Goal: Task Accomplishment & Management: Complete application form

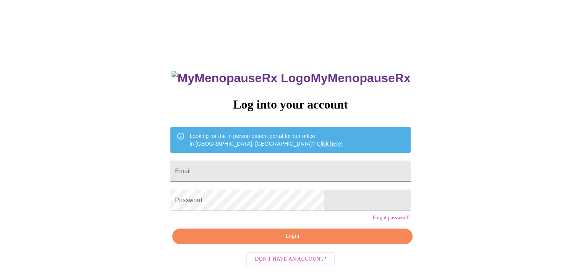
click at [279, 167] on input "Email" at bounding box center [290, 170] width 240 height 21
type input "[EMAIL_ADDRESS][DOMAIN_NAME]"
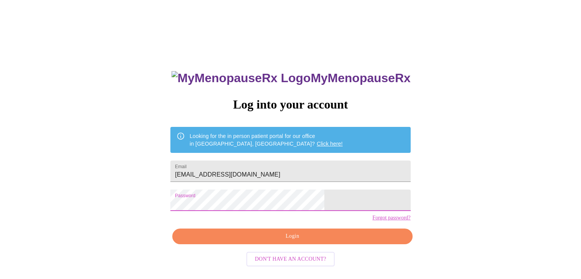
click at [290, 241] on span "Login" at bounding box center [292, 236] width 222 height 10
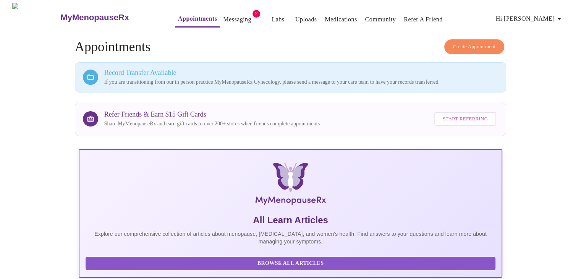
click at [223, 16] on link "Messaging" at bounding box center [237, 19] width 28 height 11
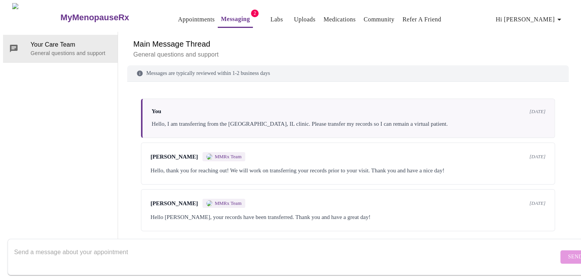
click at [300, 164] on div "[PERSON_NAME] MMRx Team [DATE] Hello, thank you for reaching out! We will work …" at bounding box center [348, 163] width 414 height 42
click at [228, 158] on span "MMRx Team" at bounding box center [228, 156] width 27 height 6
click at [167, 157] on span "[PERSON_NAME]" at bounding box center [173, 156] width 47 height 6
click at [329, 161] on div "[PERSON_NAME] MMRx Team [DATE]" at bounding box center [347, 156] width 395 height 9
click at [235, 226] on div "[PERSON_NAME] MMRx Team [DATE] Hello [PERSON_NAME], your records have been tran…" at bounding box center [348, 210] width 414 height 42
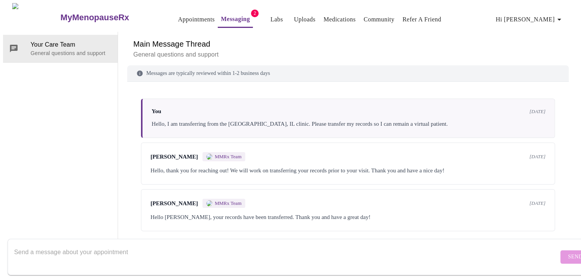
click at [224, 157] on span "MMRx Team" at bounding box center [228, 156] width 27 height 6
click at [245, 117] on div "You [DATE] Hello, I am transferring from the [GEOGRAPHIC_DATA], IL clinic. Plea…" at bounding box center [348, 117] width 414 height 39
click at [226, 16] on link "Messaging" at bounding box center [235, 19] width 29 height 11
click at [193, 14] on link "Appointments" at bounding box center [196, 19] width 37 height 11
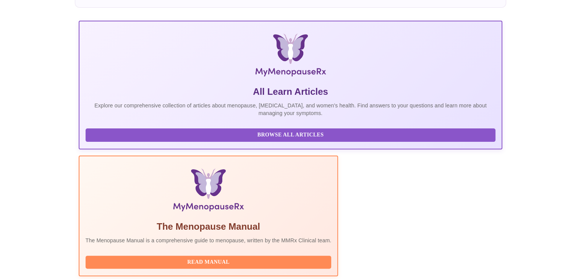
scroll to position [177, 0]
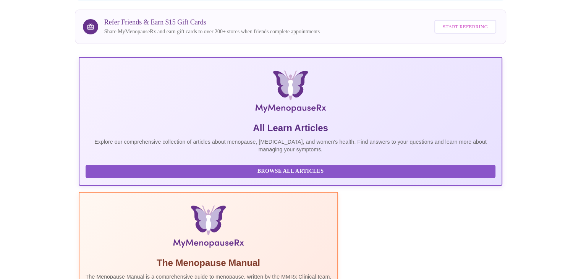
scroll to position [109, 0]
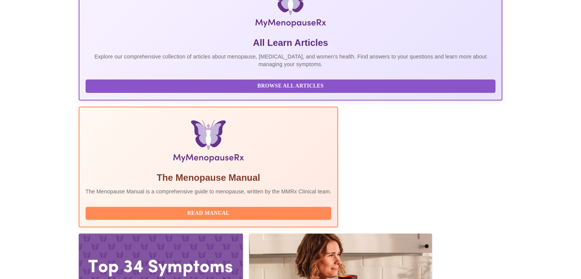
drag, startPoint x: 119, startPoint y: 160, endPoint x: 252, endPoint y: 171, distance: 134.1
copy div "[DATE] 8:40am - 9:00am CDT With [PERSON_NAME], DNP, APRN, FNP-C"
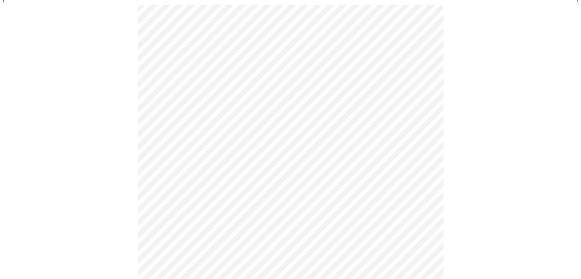
scroll to position [89, 0]
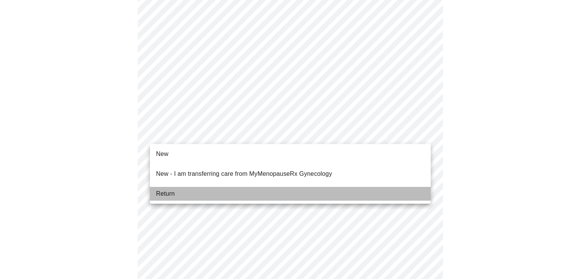
click at [165, 189] on span "Return" at bounding box center [165, 193] width 19 height 9
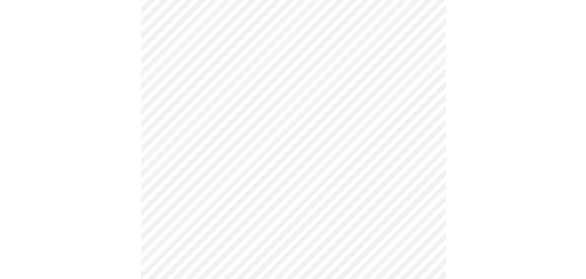
scroll to position [464, 0]
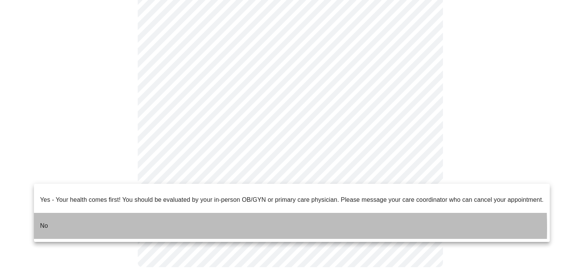
click at [134, 221] on li "No" at bounding box center [292, 226] width 516 height 26
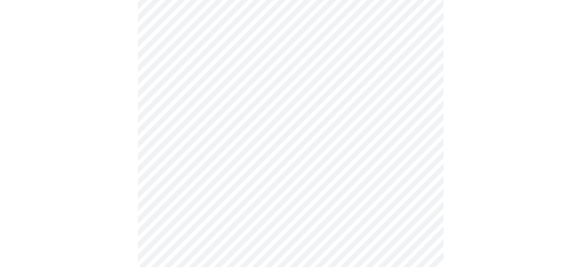
scroll to position [0, 0]
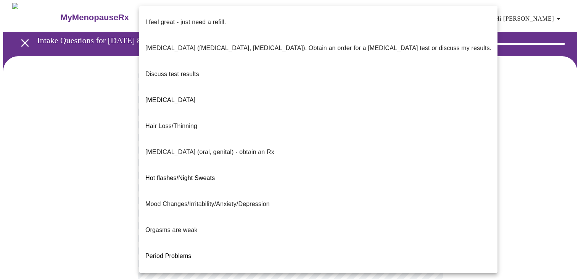
click at [310, 158] on body "MyMenopauseRx Appointments Messaging Labs Uploads Medications Community Refer a…" at bounding box center [293, 267] width 580 height 529
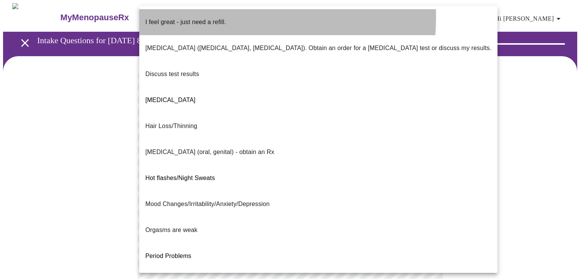
click at [212, 18] on p "I feel great - just need a refill." at bounding box center [185, 22] width 81 height 9
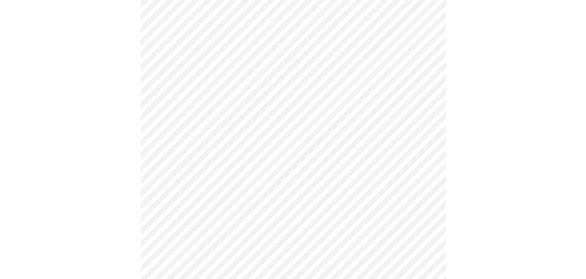
scroll to position [121, 0]
click at [277, 43] on body "MyMenopauseRx Appointments Messaging Labs Uploads Medications Community Refer a…" at bounding box center [293, 144] width 580 height 525
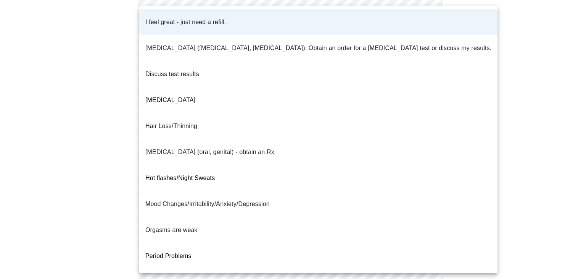
click at [209, 217] on li "Orgasms are weak" at bounding box center [318, 230] width 358 height 26
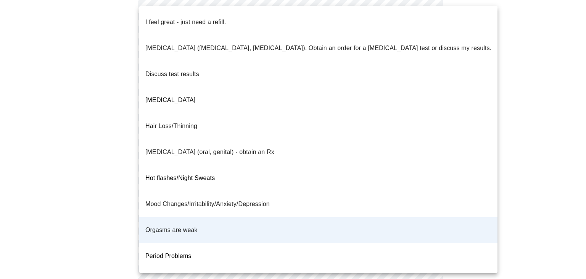
click at [250, 39] on body "MyMenopauseRx Appointments Messaging Labs Uploads Medications Community Refer a…" at bounding box center [293, 144] width 580 height 525
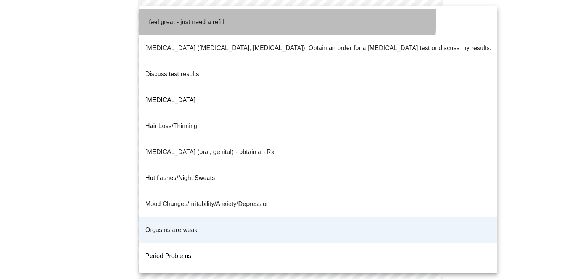
click at [197, 18] on p "I feel great - just need a refill." at bounding box center [185, 22] width 81 height 9
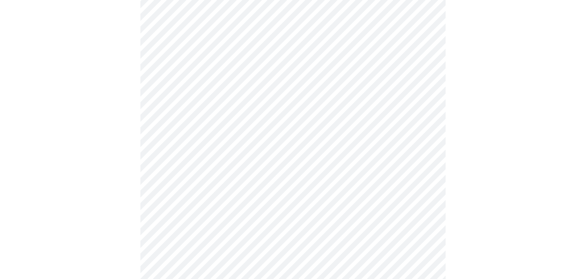
click at [215, 101] on body "MyMenopauseRx Appointments Messaging Labs Uploads Medications Community Refer a…" at bounding box center [293, 144] width 580 height 525
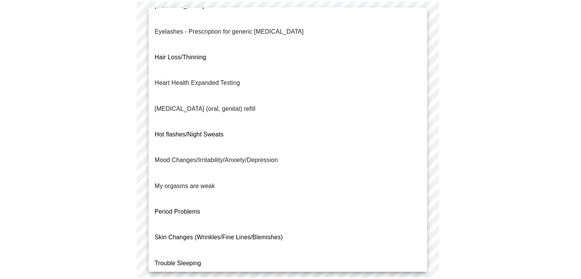
scroll to position [77, 0]
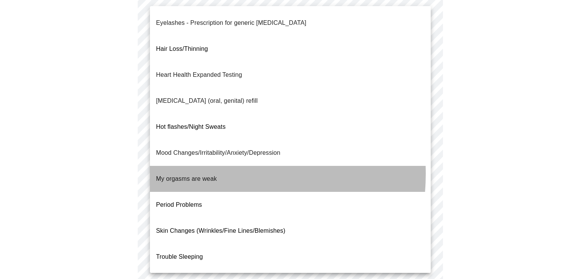
click at [202, 175] on span "My orgasms are weak" at bounding box center [186, 178] width 61 height 6
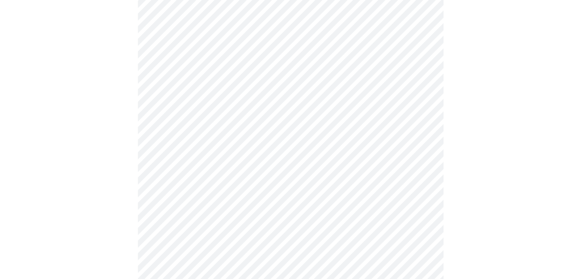
scroll to position [200, 0]
click at [209, 100] on body "MyMenopauseRx Appointments Messaging Labs Uploads Medications Community Refer a…" at bounding box center [293, 63] width 580 height 520
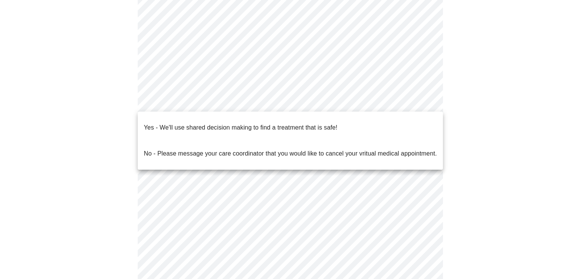
click at [194, 123] on p "Yes - We'll use shared decision making to find a treatment that is safe!" at bounding box center [241, 127] width 194 height 9
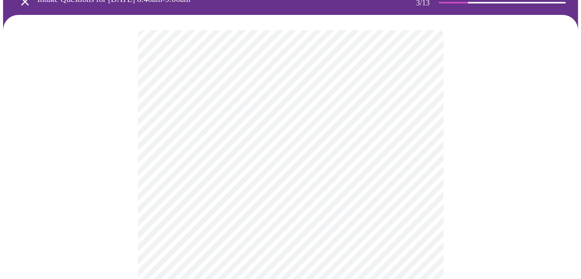
scroll to position [42, 0]
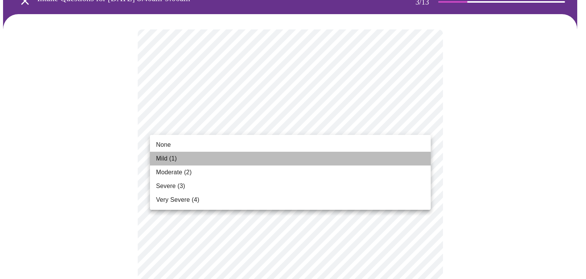
click at [179, 159] on li "Mild (1)" at bounding box center [290, 159] width 281 height 14
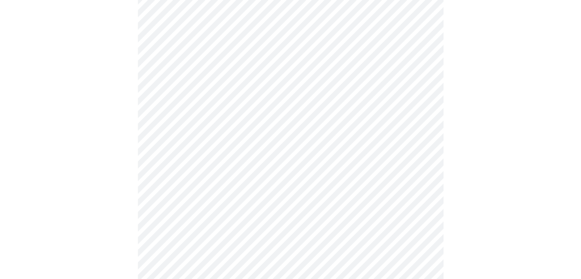
scroll to position [100, 0]
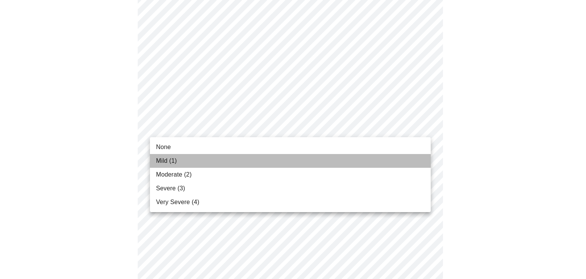
click at [184, 160] on li "Mild (1)" at bounding box center [290, 161] width 281 height 14
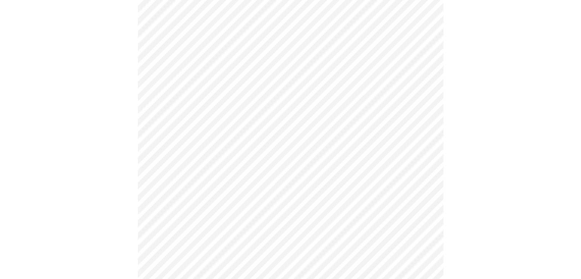
scroll to position [169, 0]
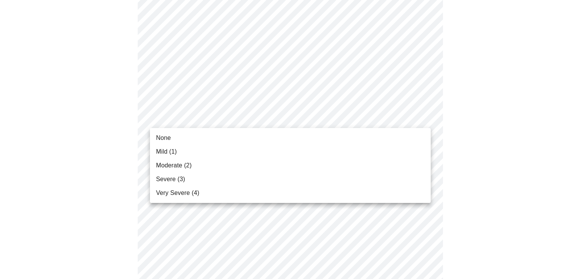
click at [172, 164] on span "Moderate (2)" at bounding box center [173, 165] width 35 height 9
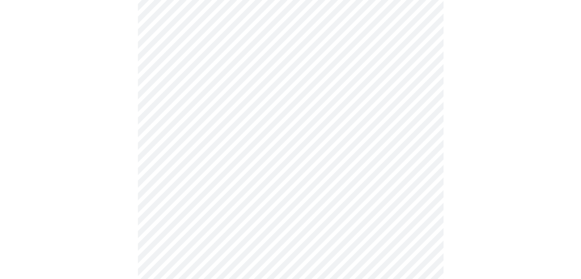
scroll to position [244, 0]
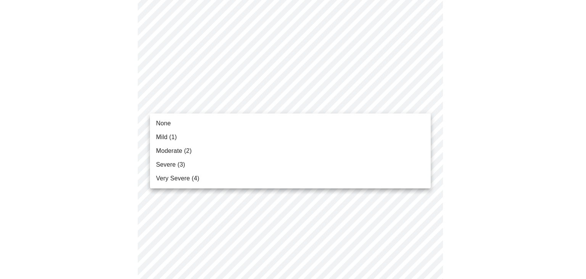
click at [266, 106] on body "MyMenopauseRx Appointments Messaging Labs Uploads Medications Community Refer a…" at bounding box center [293, 250] width 580 height 983
click at [177, 166] on span "Severe (3)" at bounding box center [170, 164] width 29 height 9
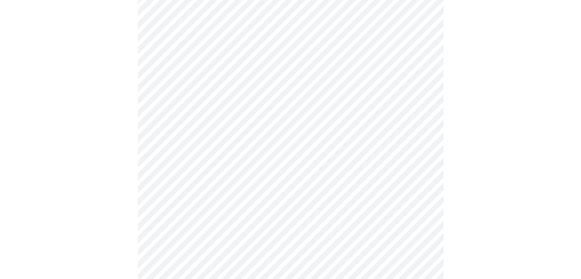
scroll to position [282, 0]
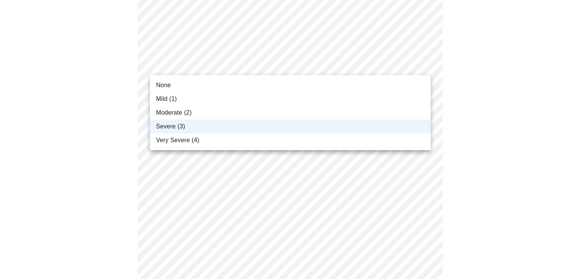
click at [238, 69] on body "MyMenopauseRx Appointments Messaging Labs Uploads Medications Community Refer a…" at bounding box center [293, 207] width 580 height 972
click at [182, 142] on span "Very Severe (4)" at bounding box center [177, 140] width 43 height 9
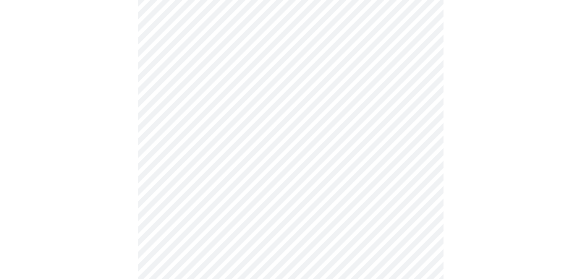
scroll to position [327, 0]
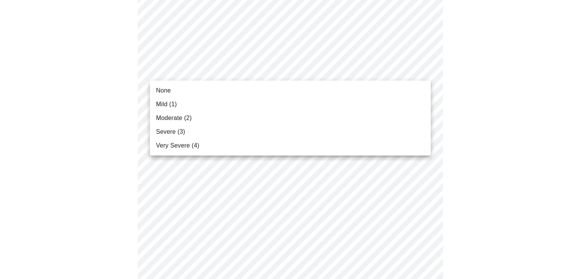
click at [203, 78] on body "MyMenopauseRx Appointments Messaging Labs Uploads Medications Community Refer a…" at bounding box center [293, 162] width 580 height 972
click at [169, 132] on span "Severe (3)" at bounding box center [170, 131] width 29 height 9
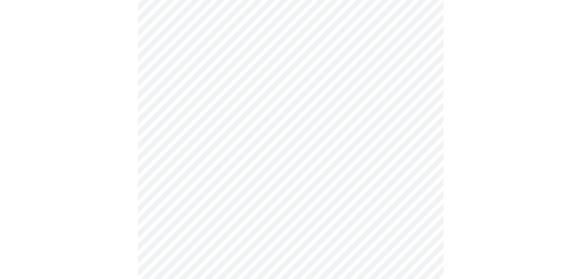
scroll to position [360, 0]
click at [213, 88] on body "MyMenopauseRx Appointments Messaging Labs Uploads Medications Community Refer a…" at bounding box center [293, 124] width 580 height 962
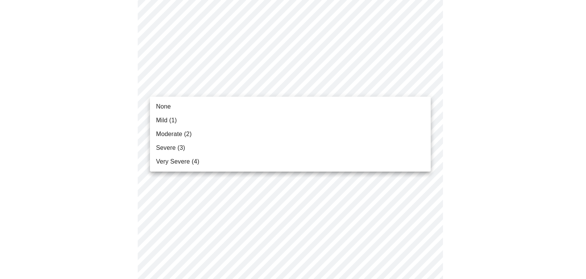
click at [186, 150] on li "Severe (3)" at bounding box center [290, 148] width 281 height 14
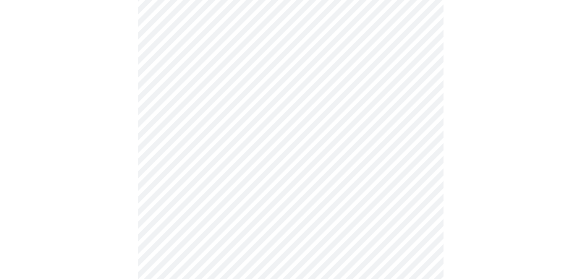
scroll to position [418, 0]
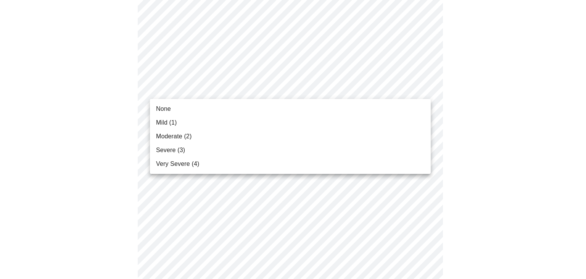
click at [216, 92] on body "MyMenopauseRx Appointments Messaging Labs Uploads Medications Community Refer a…" at bounding box center [293, 60] width 580 height 951
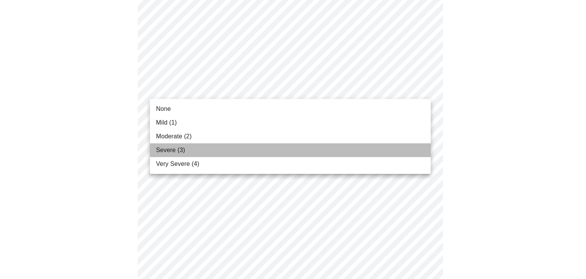
click at [182, 150] on span "Severe (3)" at bounding box center [170, 149] width 29 height 9
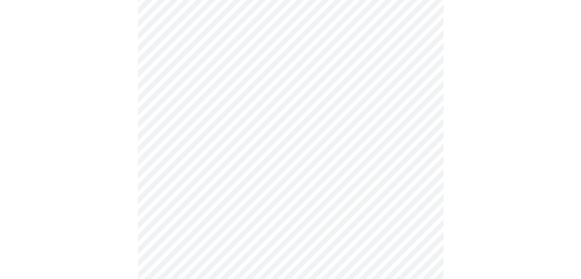
scroll to position [455, 0]
click at [179, 116] on body "MyMenopauseRx Appointments Messaging Labs Uploads Medications Community Refer a…" at bounding box center [293, 18] width 580 height 940
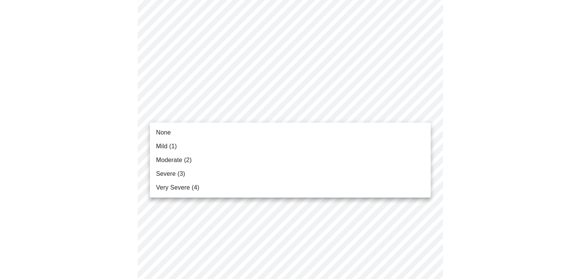
click at [162, 147] on span "Mild (1)" at bounding box center [166, 146] width 21 height 9
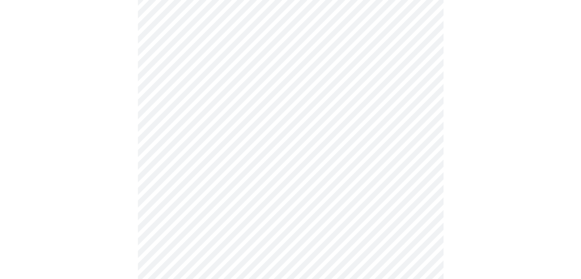
scroll to position [514, 0]
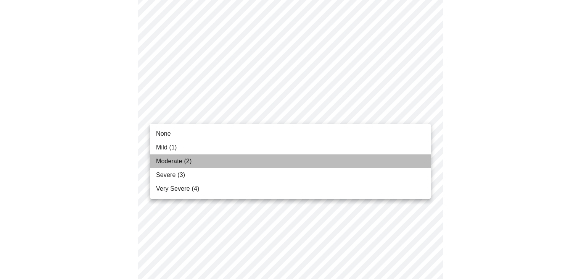
click at [176, 164] on span "Moderate (2)" at bounding box center [173, 160] width 35 height 9
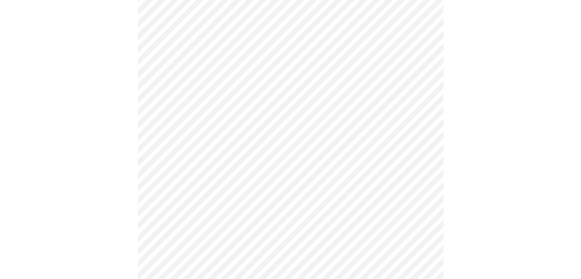
scroll to position [568, 0]
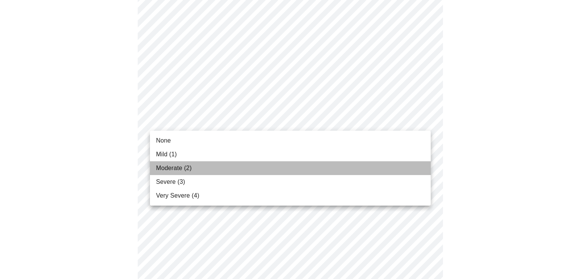
click at [171, 166] on span "Moderate (2)" at bounding box center [173, 167] width 35 height 9
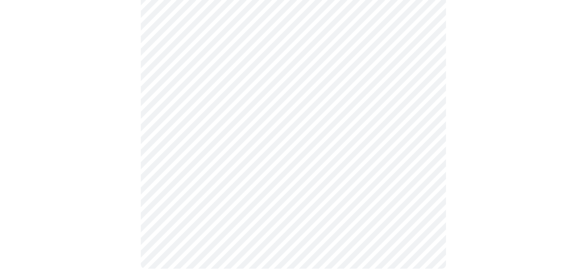
scroll to position [629, 0]
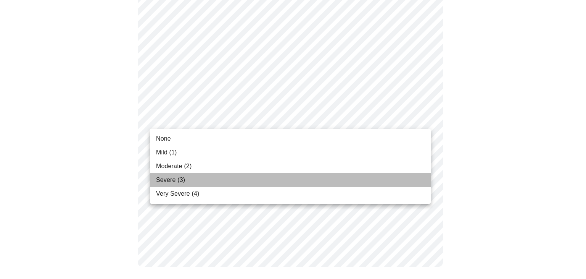
click at [169, 181] on span "Severe (3)" at bounding box center [170, 179] width 29 height 9
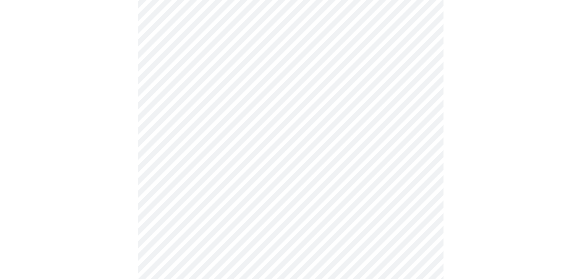
scroll to position [385, 0]
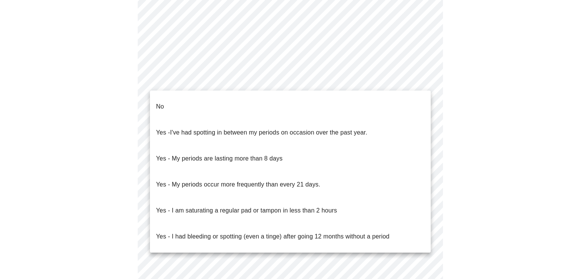
click at [180, 103] on li "No" at bounding box center [290, 107] width 281 height 26
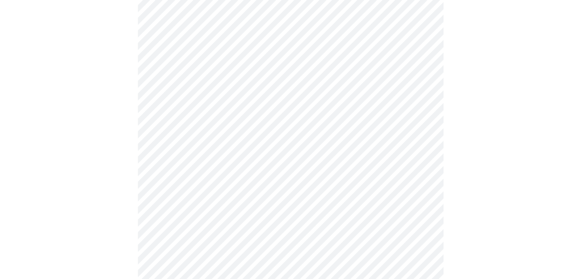
scroll to position [445, 0]
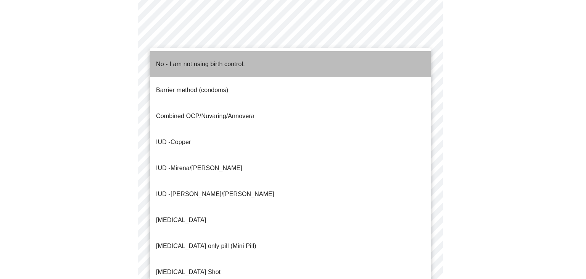
click at [168, 61] on p "No - I am not using birth control." at bounding box center [200, 64] width 89 height 9
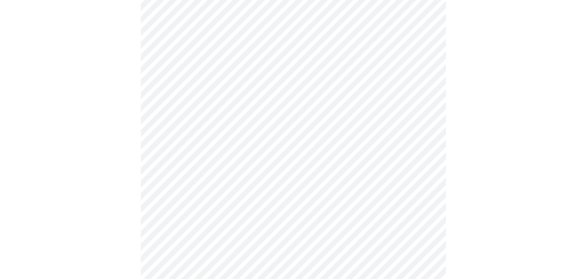
scroll to position [465, 0]
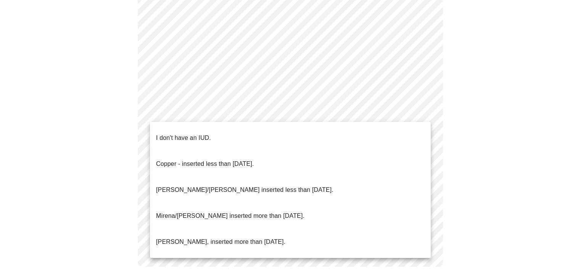
click at [172, 137] on span "I don't have an IUD." at bounding box center [183, 137] width 55 height 21
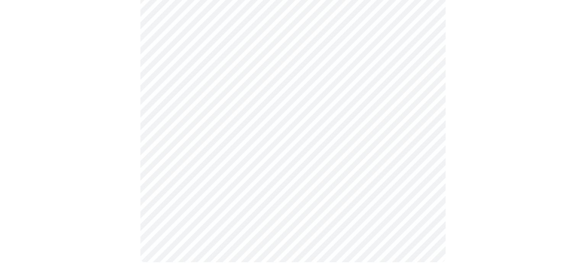
scroll to position [460, 0]
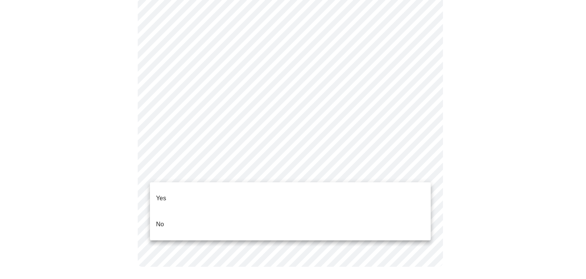
click at [166, 195] on p "Yes" at bounding box center [161, 198] width 10 height 9
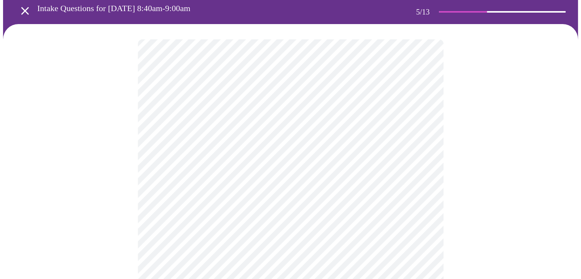
scroll to position [33, 0]
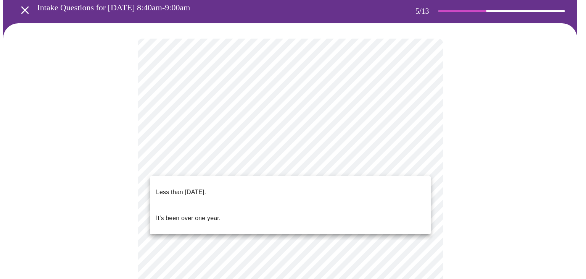
click at [283, 165] on body "MyMenopauseRx Appointments Messaging Labs Uploads Medications Community Refer a…" at bounding box center [293, 279] width 580 height 618
click at [206, 189] on p "Less than [DATE]." at bounding box center [181, 191] width 50 height 9
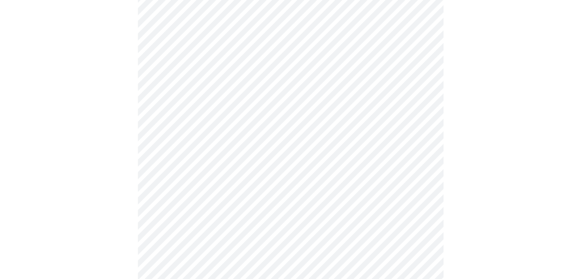
scroll to position [117, 0]
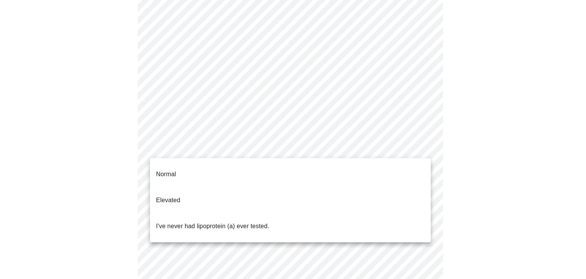
click at [218, 151] on body "MyMenopauseRx Appointments Messaging Labs Uploads Medications Community Refer a…" at bounding box center [293, 192] width 580 height 613
click at [189, 221] on p "I've never had lipoprotein (a) ever tested." at bounding box center [212, 225] width 113 height 9
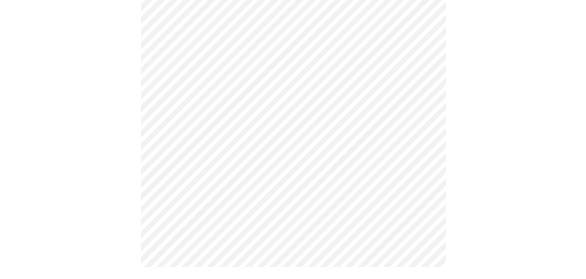
scroll to position [0, 0]
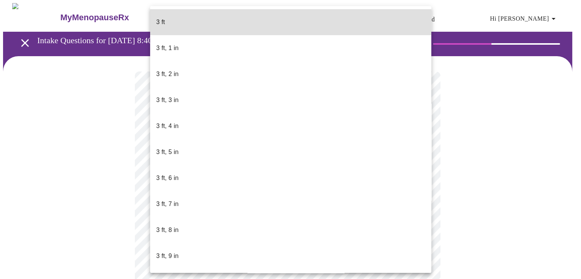
click at [352, 224] on body "MyMenopauseRx Appointments Messaging Labs Uploads Medications Community Refer a…" at bounding box center [290, 206] width 574 height 407
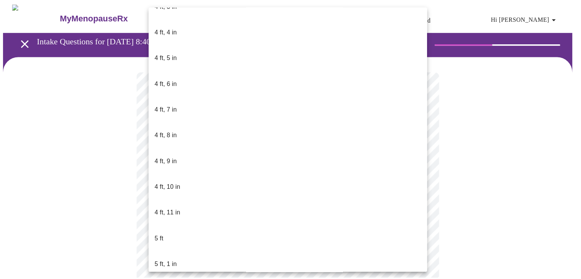
scroll to position [407, 0]
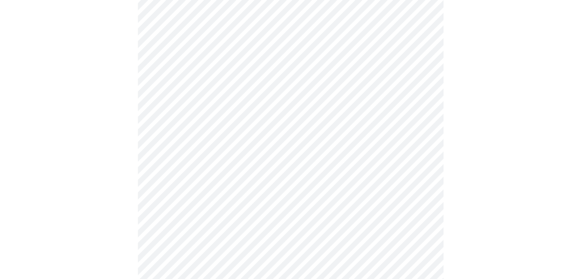
scroll to position [2046, 0]
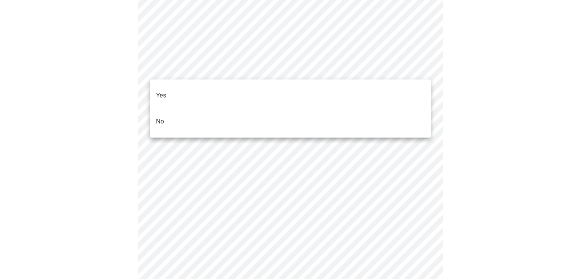
click at [163, 117] on p "No" at bounding box center [160, 121] width 8 height 9
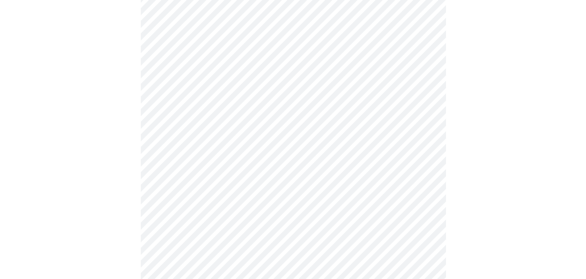
scroll to position [465, 0]
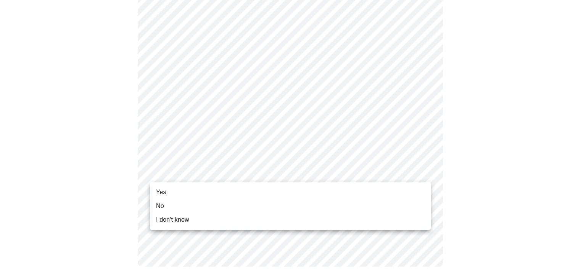
click at [186, 190] on li "Yes" at bounding box center [290, 192] width 281 height 14
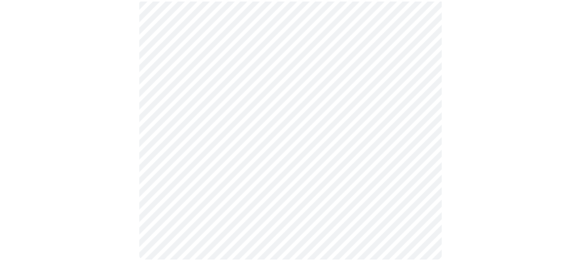
scroll to position [455, 0]
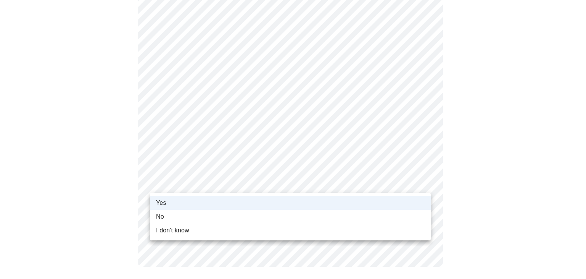
click at [467, 130] on div at bounding box center [293, 139] width 586 height 279
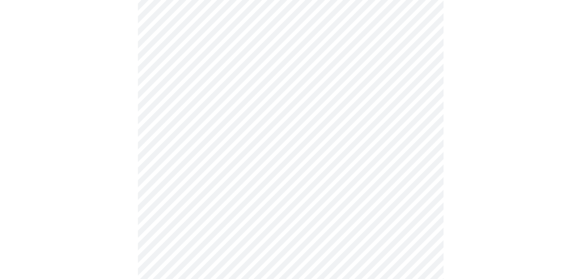
scroll to position [134, 0]
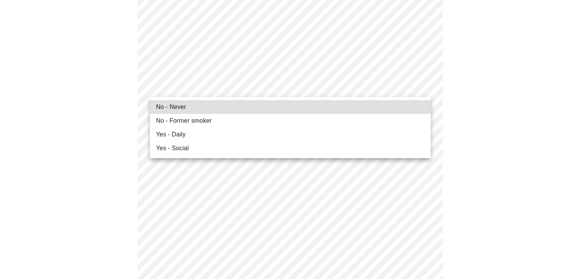
click at [190, 109] on li "No - Never" at bounding box center [290, 107] width 281 height 14
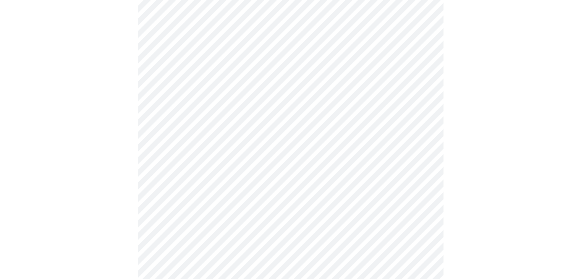
scroll to position [652, 0]
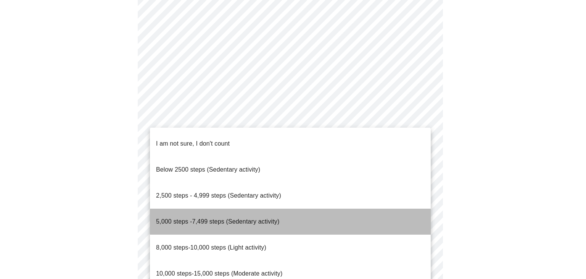
click at [207, 218] on span "5,000 steps -7,499 steps (Sedentary activity)" at bounding box center [217, 221] width 123 height 6
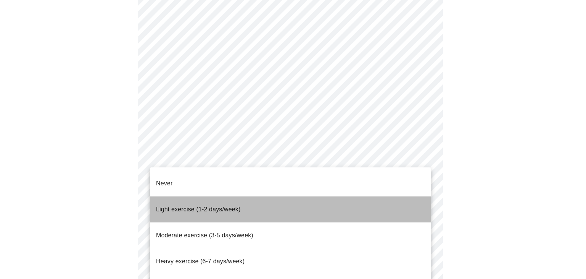
click at [198, 206] on span "Light exercise (1-2 days/week)" at bounding box center [198, 209] width 85 height 6
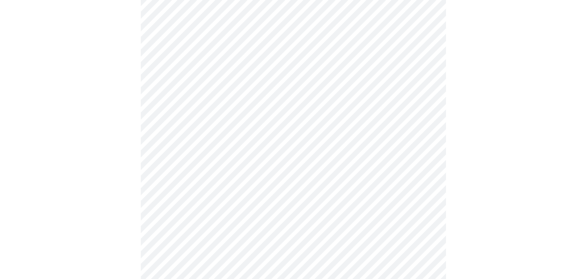
scroll to position [711, 0]
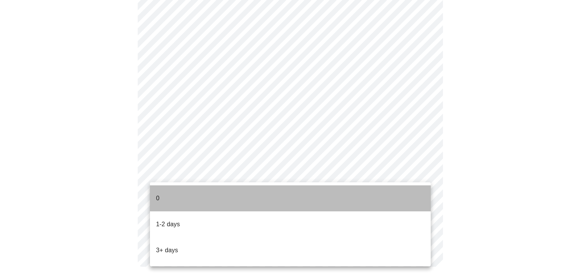
click at [160, 191] on li "0" at bounding box center [290, 198] width 281 height 26
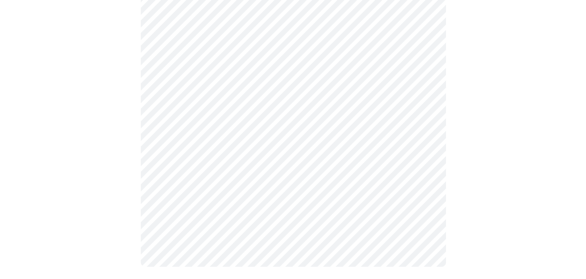
scroll to position [0, 0]
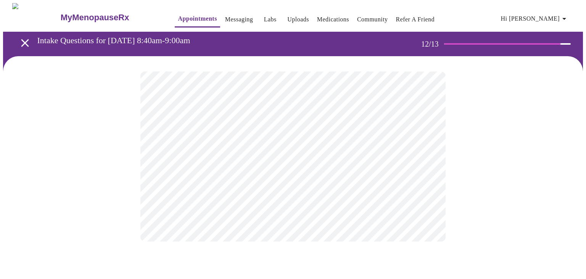
click at [336, 158] on body "MyMenopauseRx Appointments Messaging Labs Uploads Medications Community Refer a…" at bounding box center [293, 129] width 580 height 253
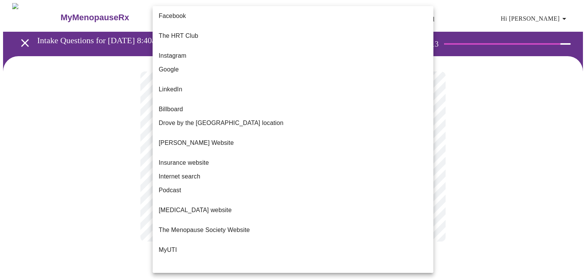
click at [180, 63] on li "Google" at bounding box center [293, 70] width 281 height 14
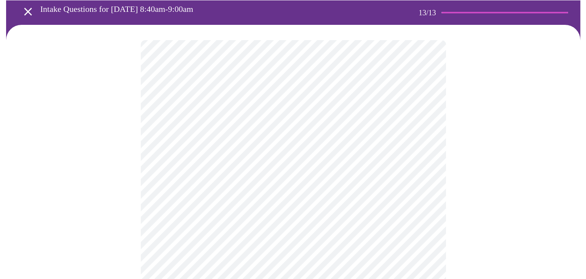
scroll to position [32, 0]
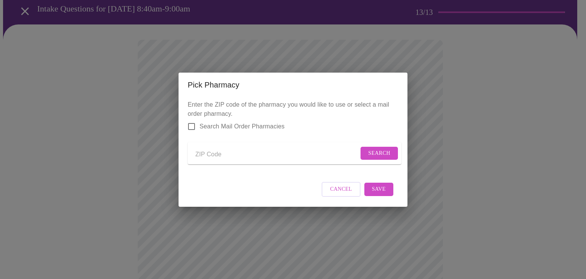
click at [231, 156] on input "Send a message to your care team" at bounding box center [276, 154] width 163 height 12
type input "60543"
click at [377, 150] on span "Search" at bounding box center [379, 153] width 22 height 10
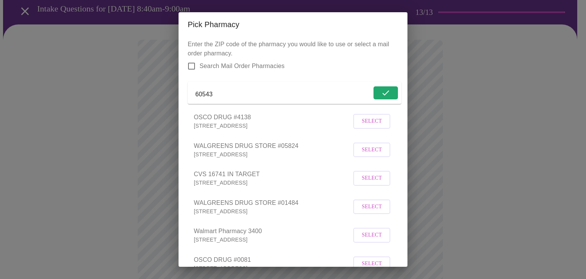
click at [378, 157] on button "Select" at bounding box center [371, 149] width 37 height 15
click at [493, 122] on div "Pick Pharmacy Enter the ZIP code of the pharmacy you would like to use or selec…" at bounding box center [293, 139] width 586 height 279
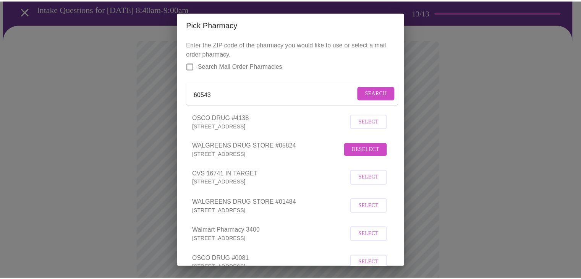
scroll to position [87, 0]
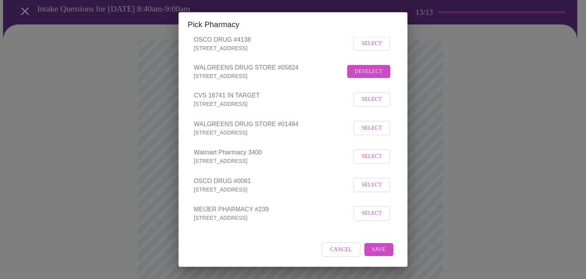
click at [372, 252] on span "Save" at bounding box center [379, 250] width 14 height 10
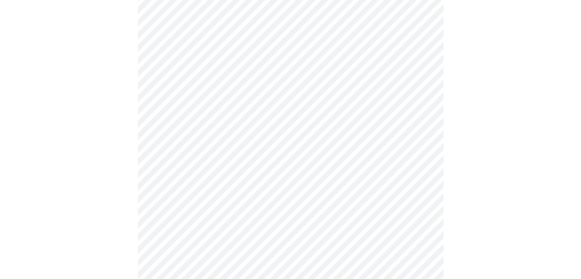
scroll to position [294, 0]
